Goal: Task Accomplishment & Management: Manage account settings

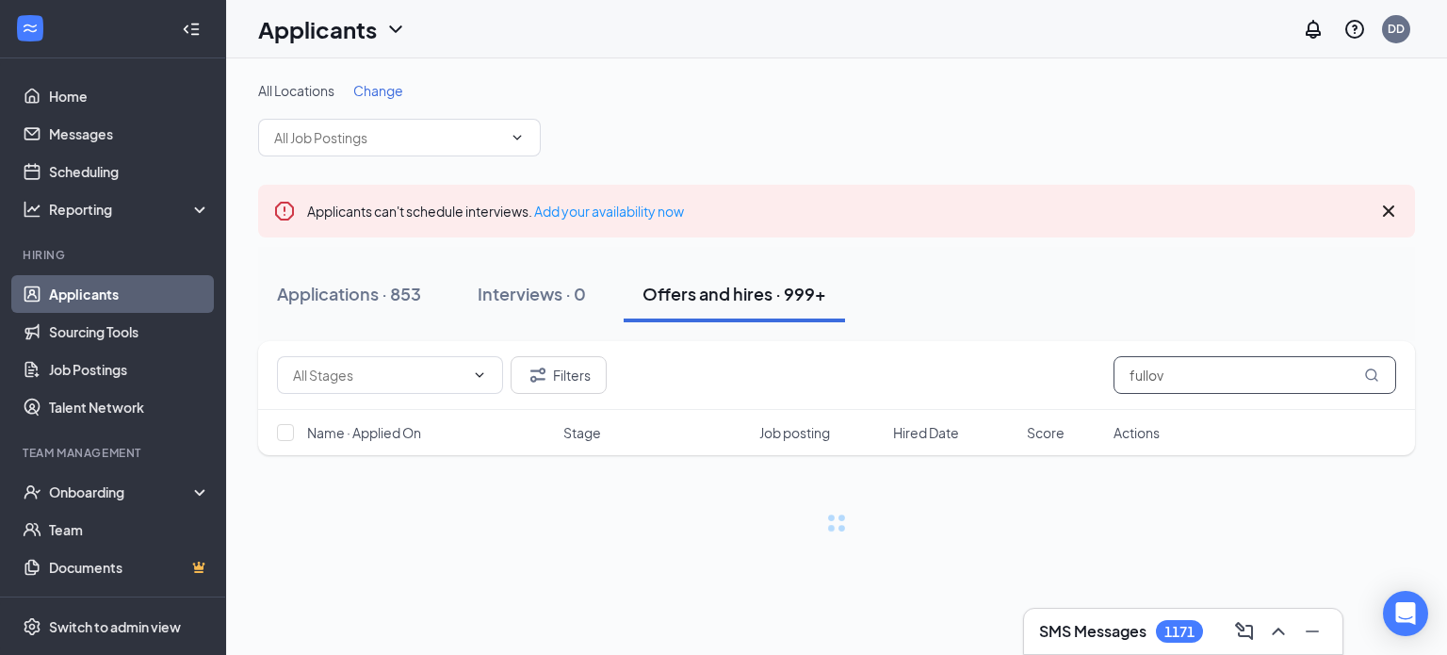
drag, startPoint x: 1202, startPoint y: 372, endPoint x: 1013, endPoint y: 376, distance: 189.4
click at [1013, 376] on div "Filters fullov" at bounding box center [836, 375] width 1119 height 38
type input "daisy"
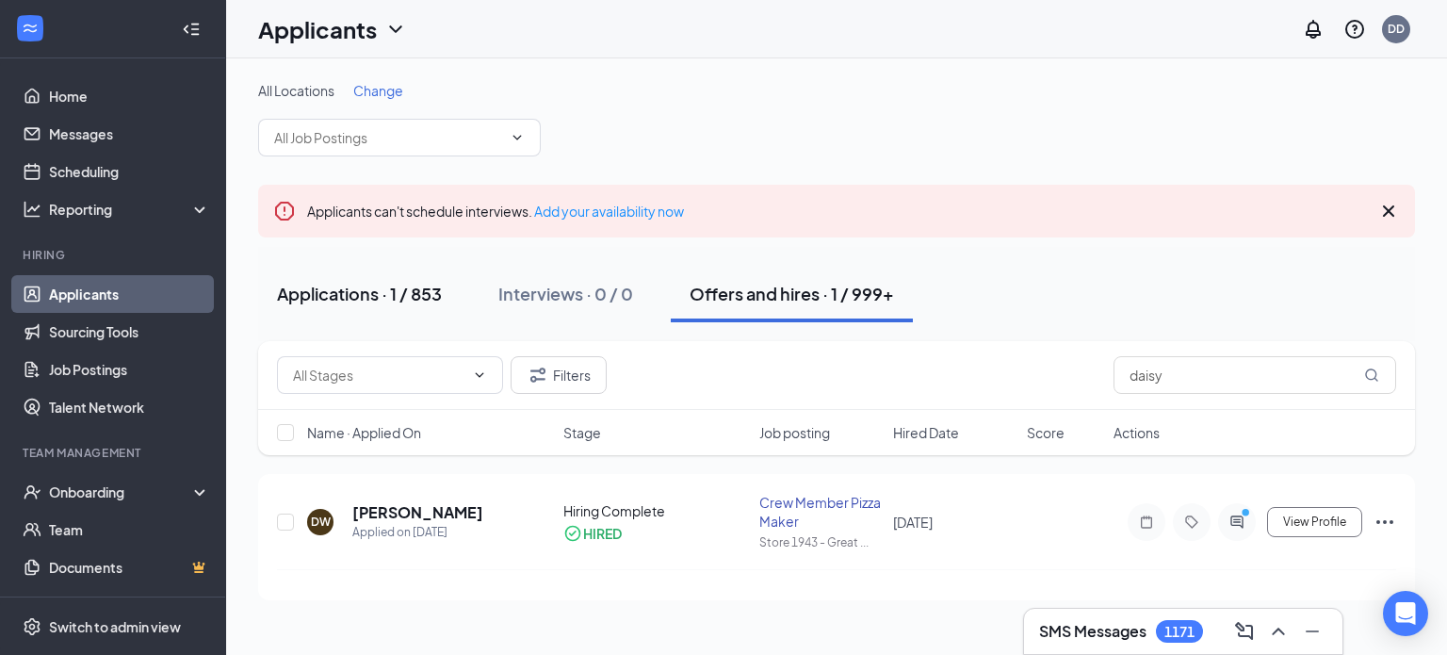
click at [343, 289] on div "Applications · 1 / 853" at bounding box center [359, 294] width 165 height 24
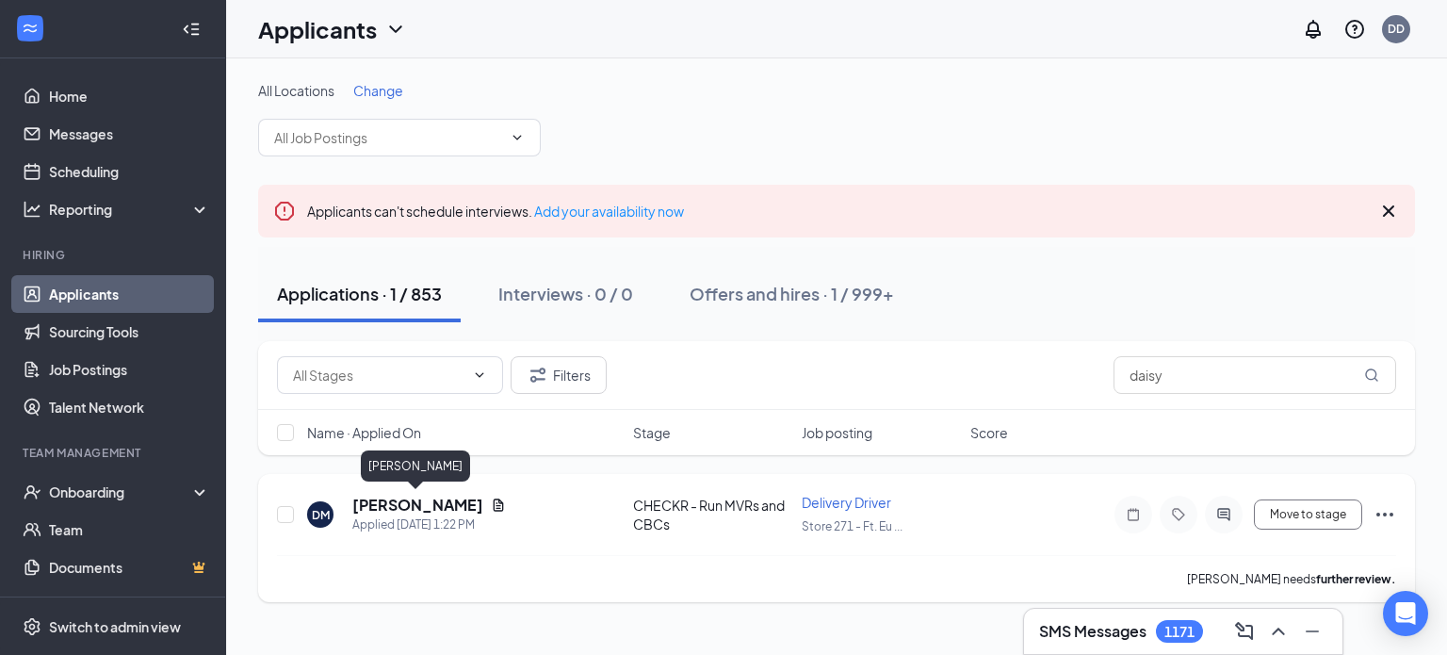
click at [396, 497] on h5 "[PERSON_NAME]" at bounding box center [417, 505] width 131 height 21
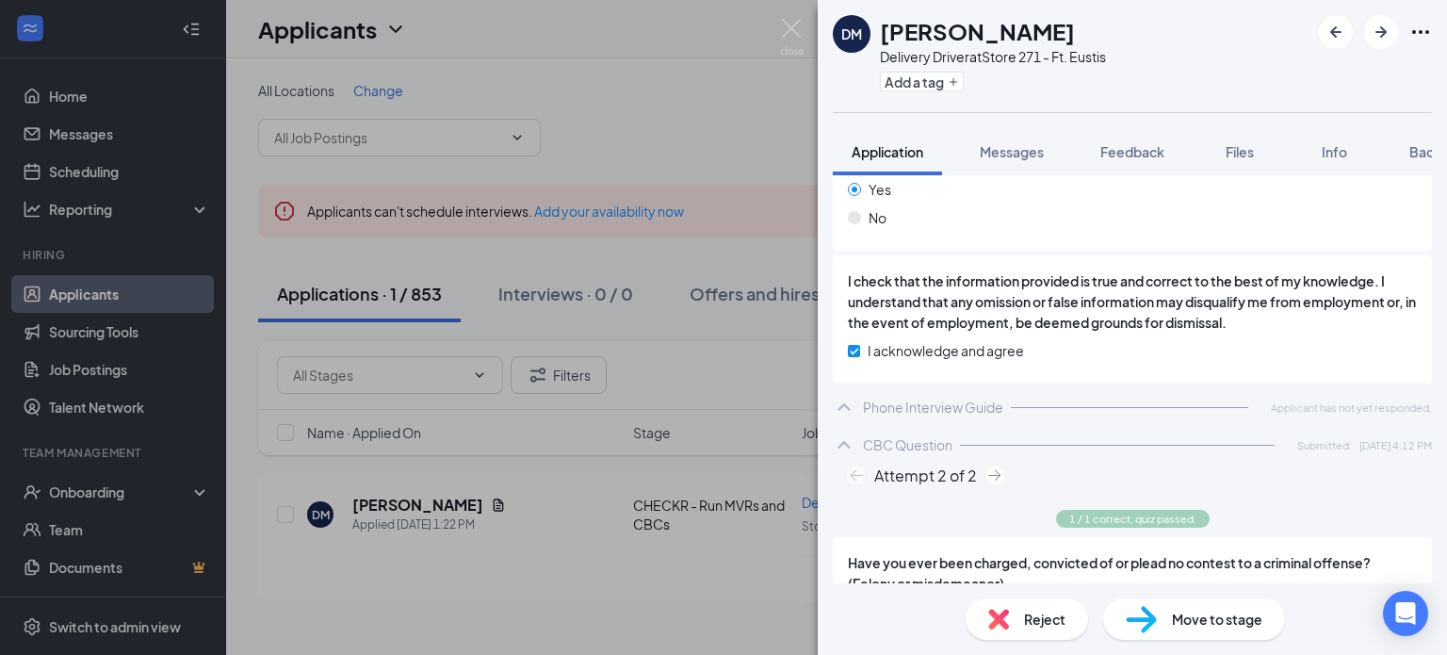
scroll to position [1405, 0]
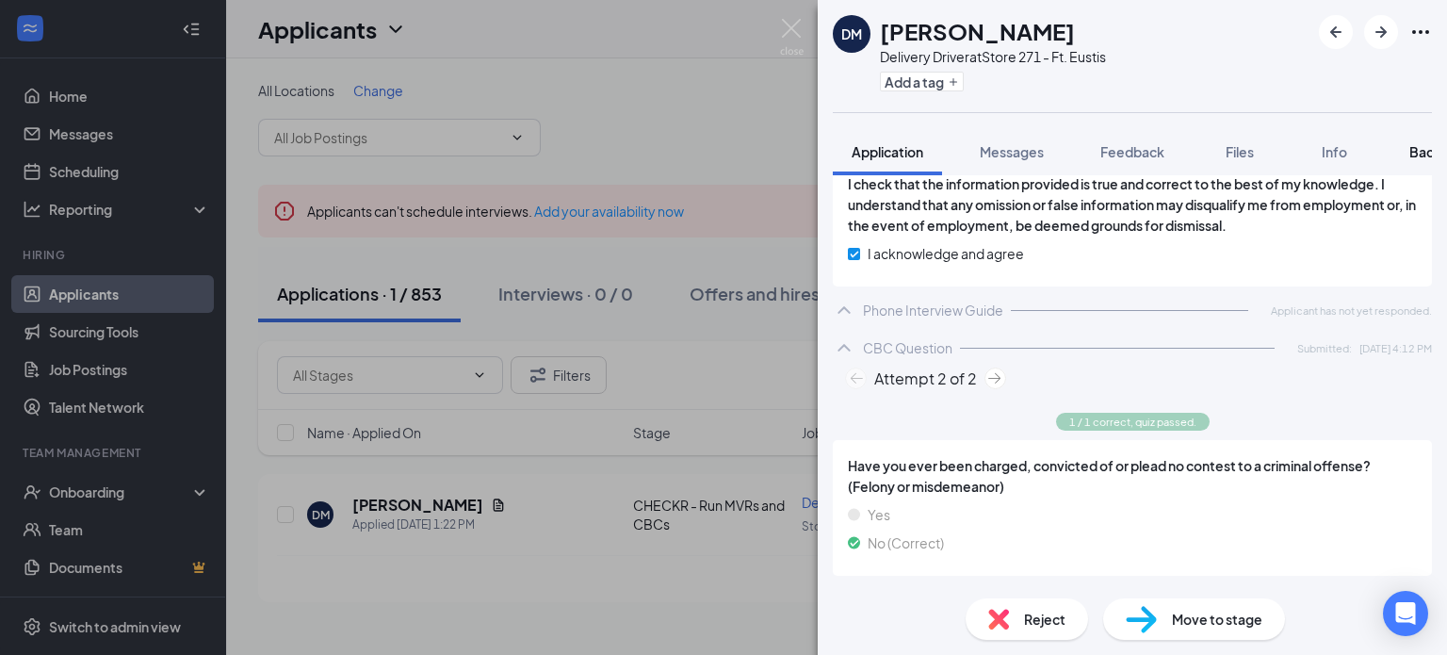
click at [1414, 150] on span "Background" at bounding box center [1448, 151] width 77 height 17
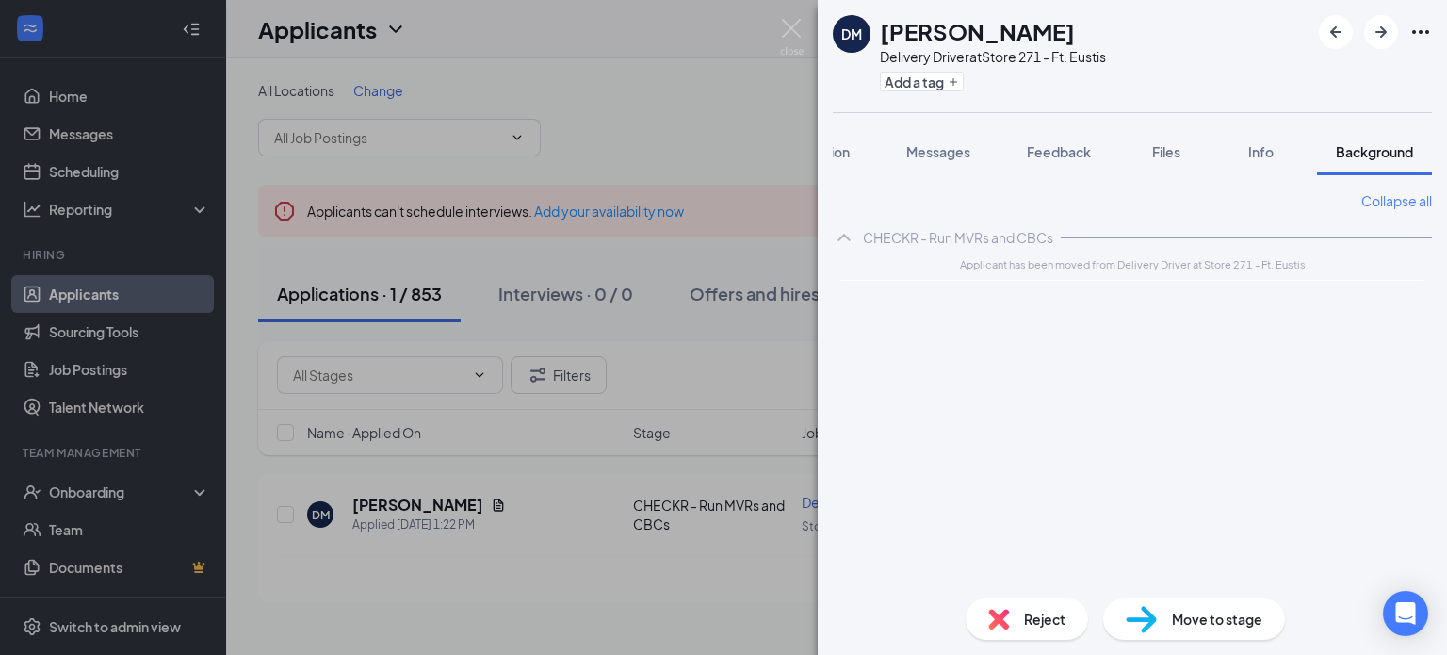
scroll to position [0, 76]
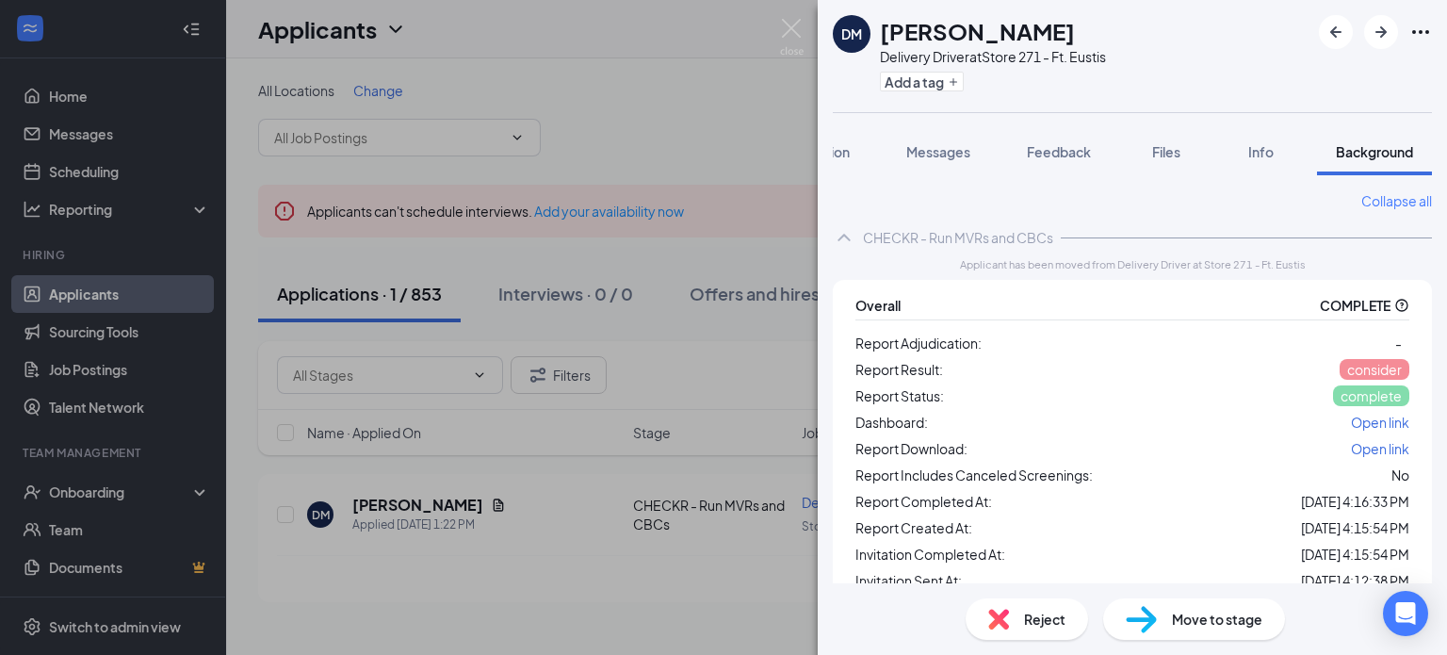
click at [1374, 419] on span "Open link" at bounding box center [1380, 422] width 58 height 17
click at [949, 86] on icon "Plus" at bounding box center [953, 81] width 11 height 11
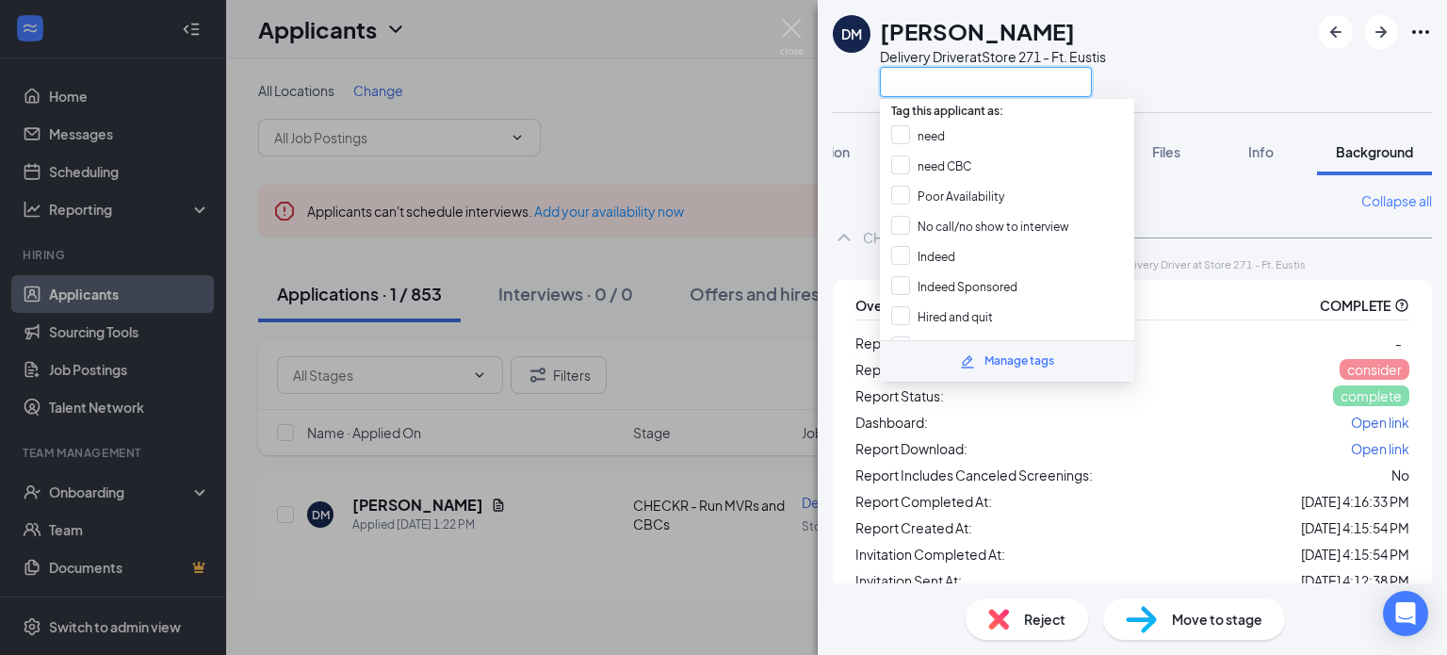
click at [950, 80] on input "text" at bounding box center [986, 82] width 212 height 30
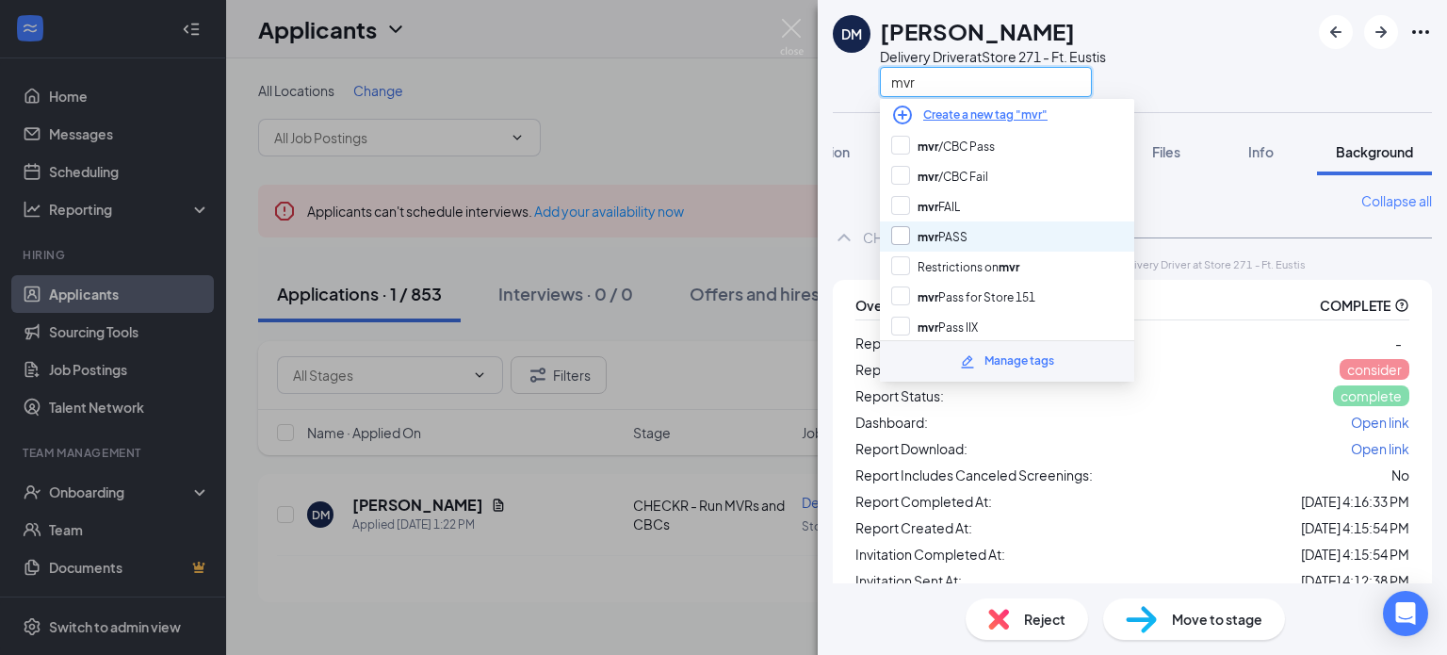
type input "mvr"
click at [900, 227] on input "mvr PASS" at bounding box center [929, 236] width 76 height 21
checkbox input "true"
